Goal: Task Accomplishment & Management: Manage account settings

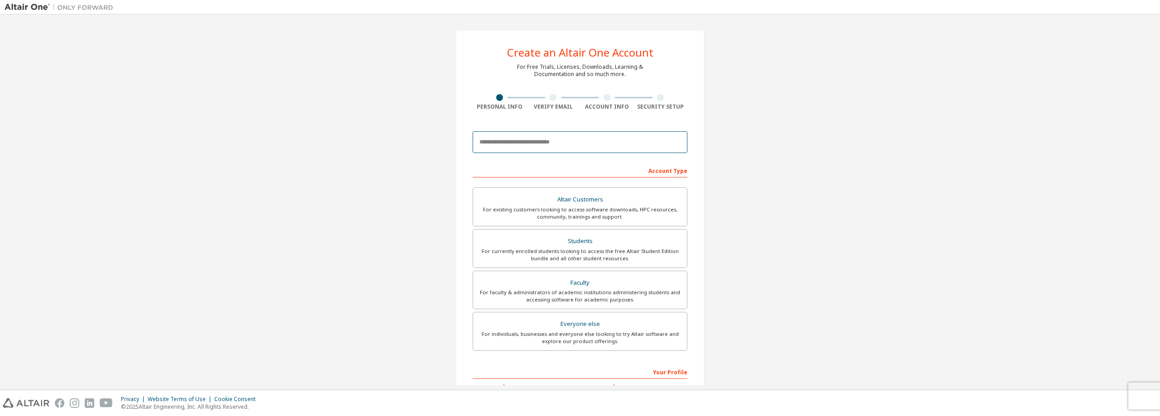
click at [573, 146] on input "email" at bounding box center [579, 142] width 215 height 22
type input "**********"
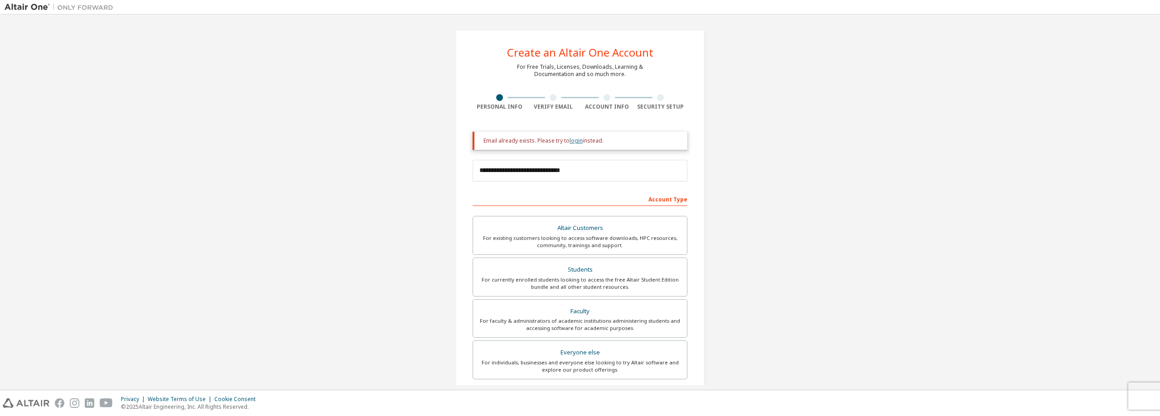
click at [572, 138] on link "login" at bounding box center [575, 141] width 13 height 8
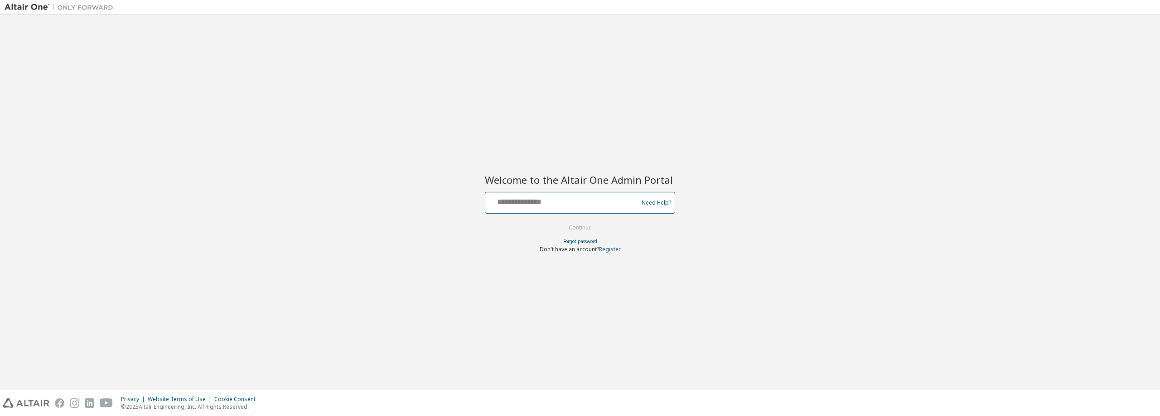
click at [552, 206] on input "text" at bounding box center [563, 200] width 148 height 13
type input "**********"
click at [559, 221] on button "Continue" at bounding box center [580, 228] width 42 height 14
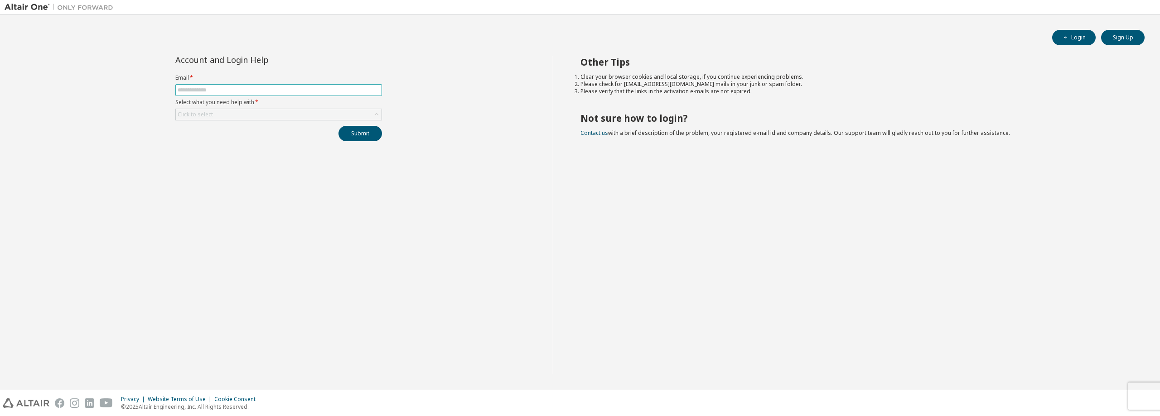
drag, startPoint x: 303, startPoint y: 84, endPoint x: 301, endPoint y: 93, distance: 9.8
click at [303, 84] on form "Email * Select what you need help with * Click to select" at bounding box center [278, 97] width 207 height 46
click at [301, 94] on span at bounding box center [278, 90] width 207 height 12
click at [305, 85] on span at bounding box center [278, 90] width 207 height 12
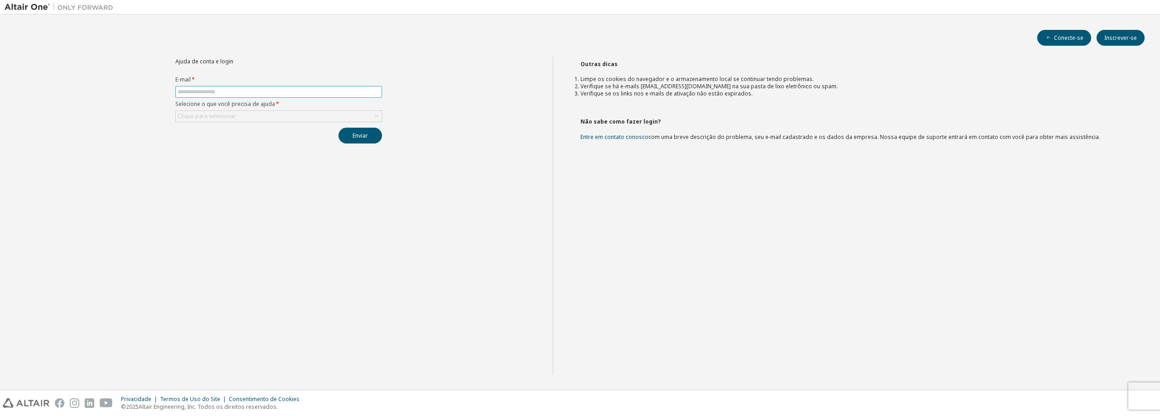
click at [265, 91] on input "text" at bounding box center [279, 91] width 202 height 7
type input "**********"
click at [236, 121] on div "Clique para selecionar" at bounding box center [279, 116] width 206 height 11
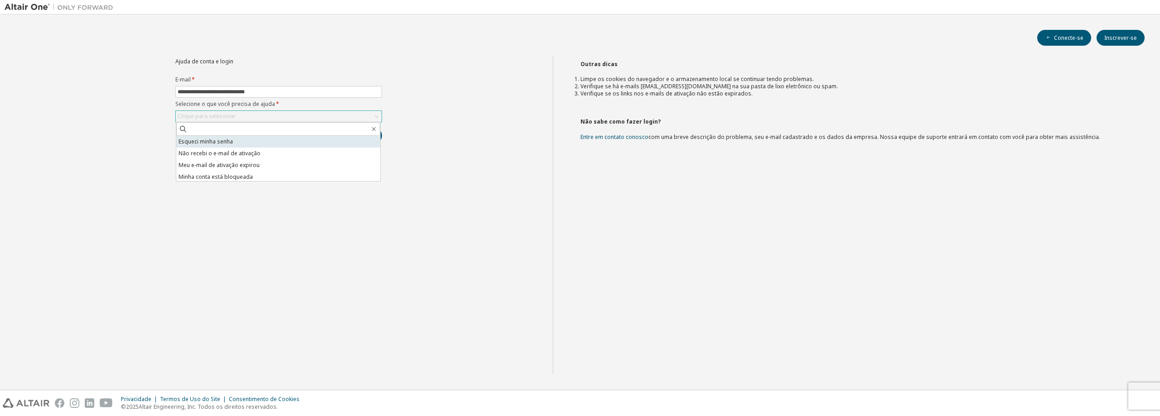
click at [249, 137] on li "Esqueci minha senha" at bounding box center [278, 142] width 204 height 12
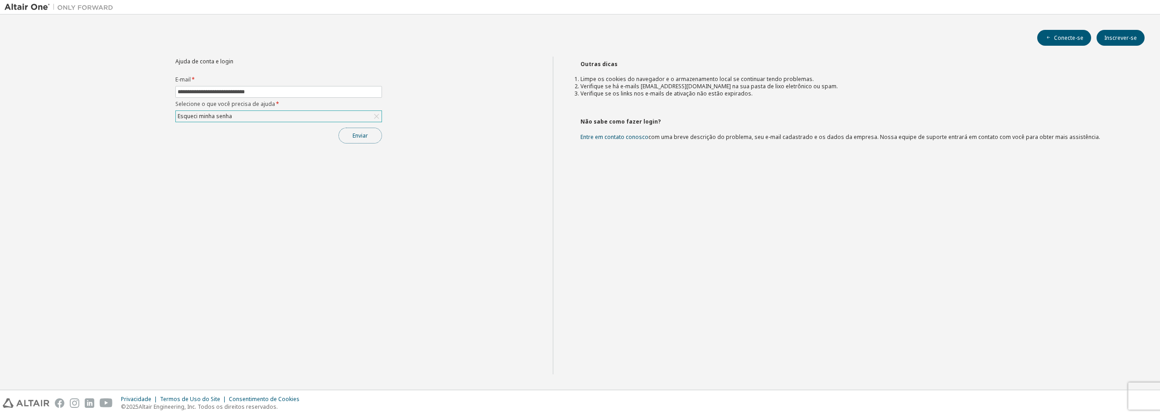
click at [367, 135] on font "Enviar" at bounding box center [359, 136] width 15 height 8
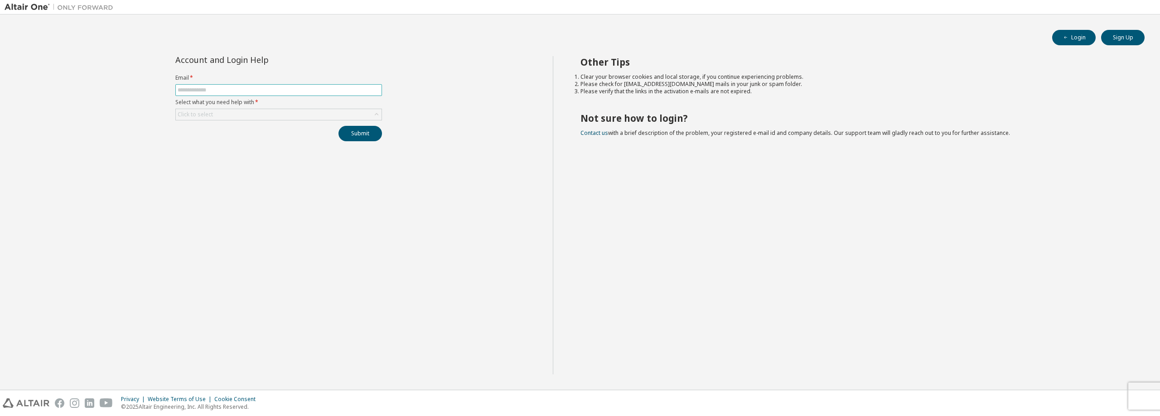
click at [288, 92] on input "text" at bounding box center [279, 90] width 202 height 7
type input "**********"
click at [267, 114] on div "Click to select" at bounding box center [279, 114] width 206 height 11
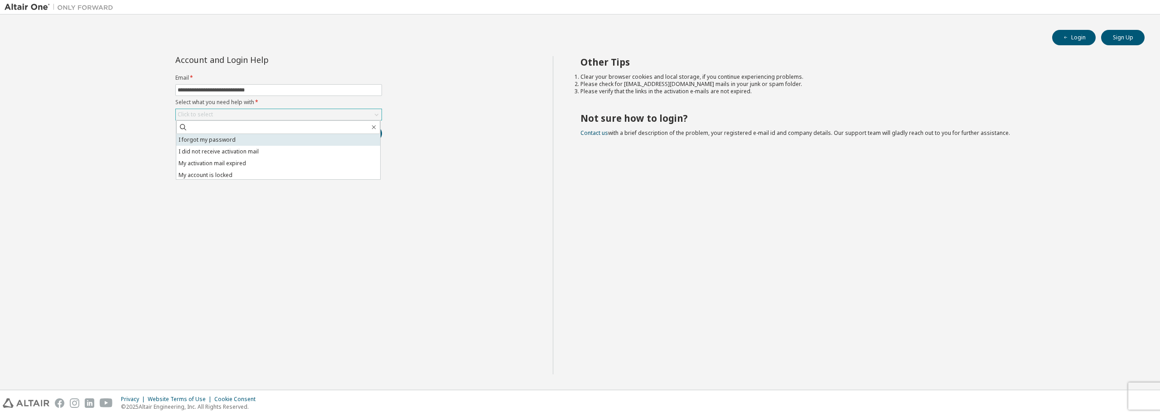
click at [216, 143] on li "I forgot my password" at bounding box center [278, 140] width 204 height 12
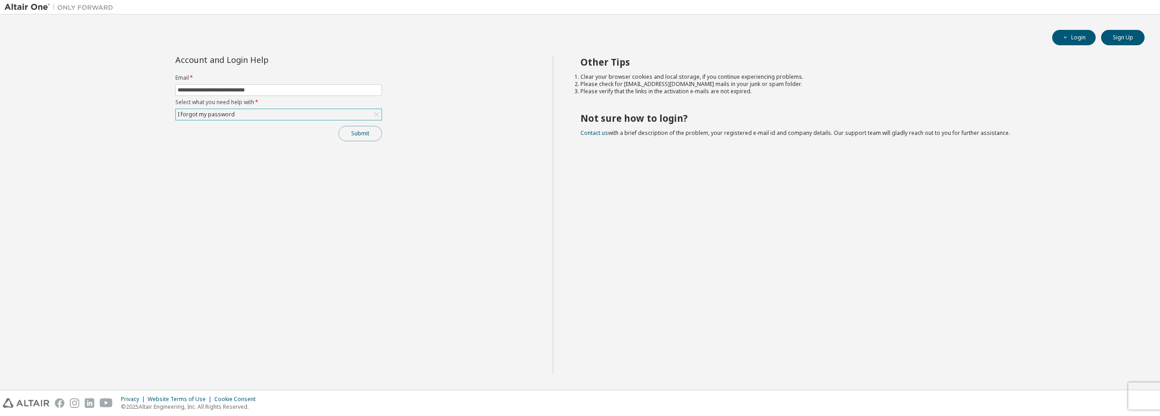
click at [380, 132] on button "Submit" at bounding box center [359, 133] width 43 height 15
click at [359, 140] on button "Submit" at bounding box center [359, 133] width 43 height 15
